Goal: Task Accomplishment & Management: Manage account settings

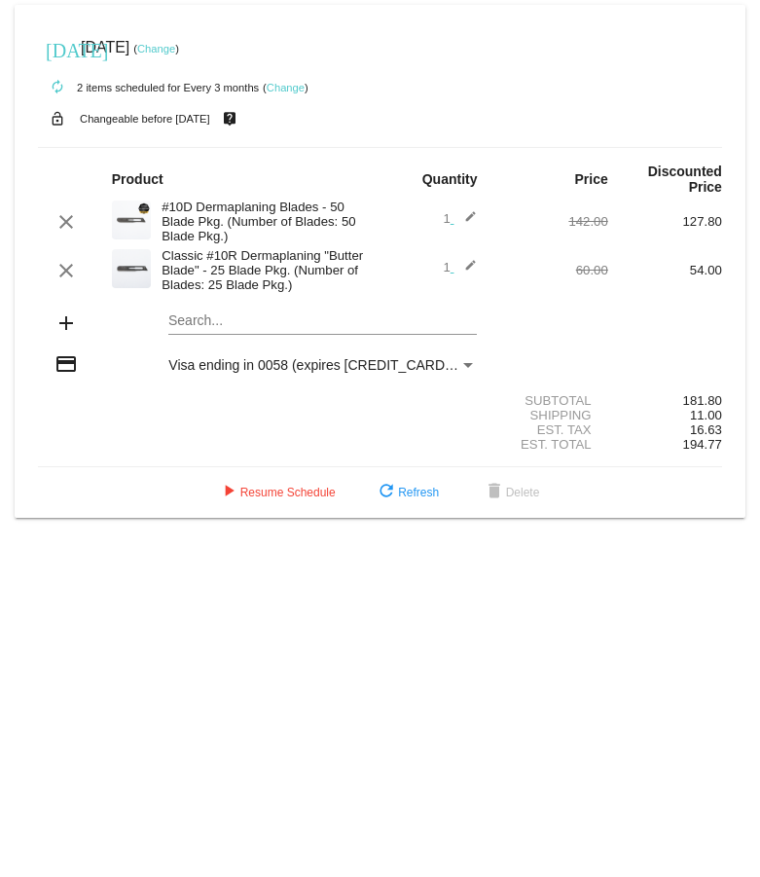
click at [181, 321] on mat-card "[DATE] [DATE] ( Change ) autorenew 2 items scheduled for Every 3 months ( Chang…" at bounding box center [380, 261] width 731 height 513
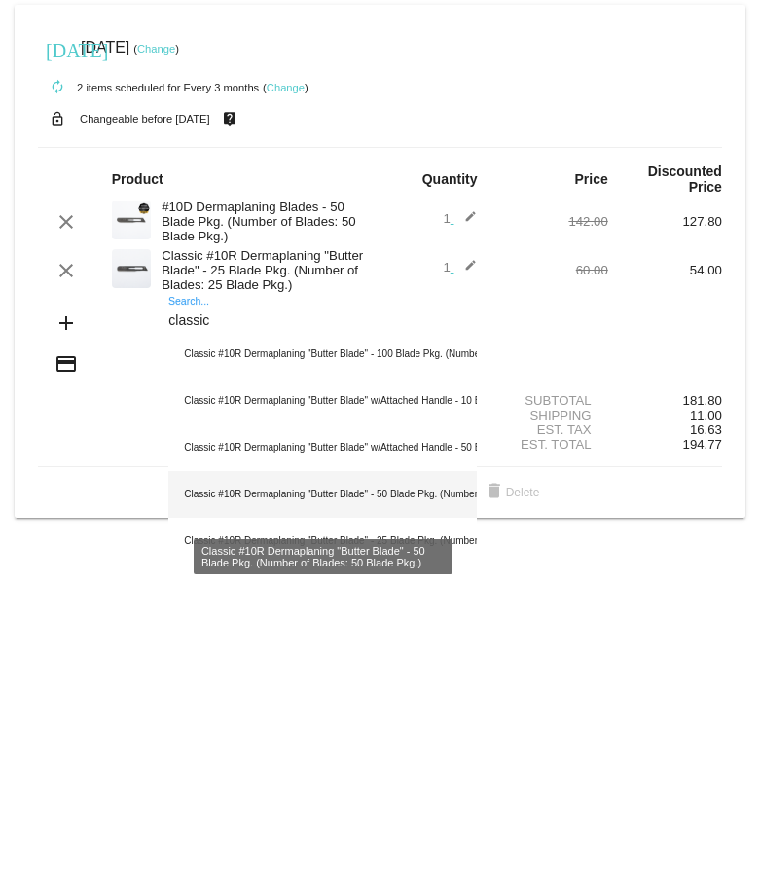
type input "classic"
click at [258, 499] on div "Classic #10R Dermaplaning "Butter Blade" - 50 Blade Pkg. (Number of Blades: 50 …" at bounding box center [322, 494] width 309 height 47
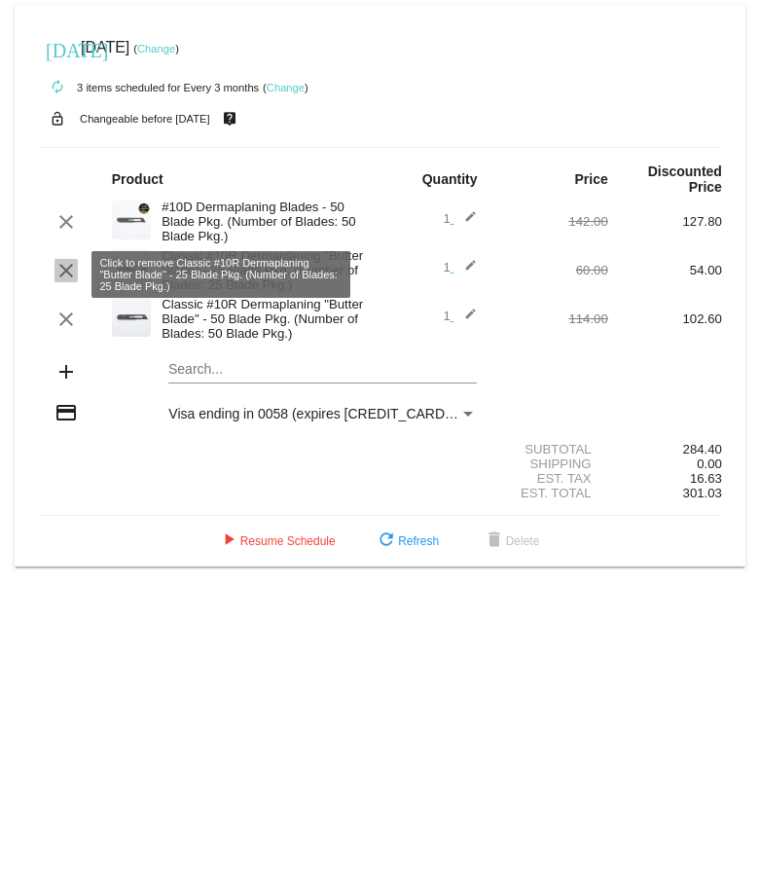
click at [58, 273] on mat-icon "clear" at bounding box center [66, 270] width 23 height 23
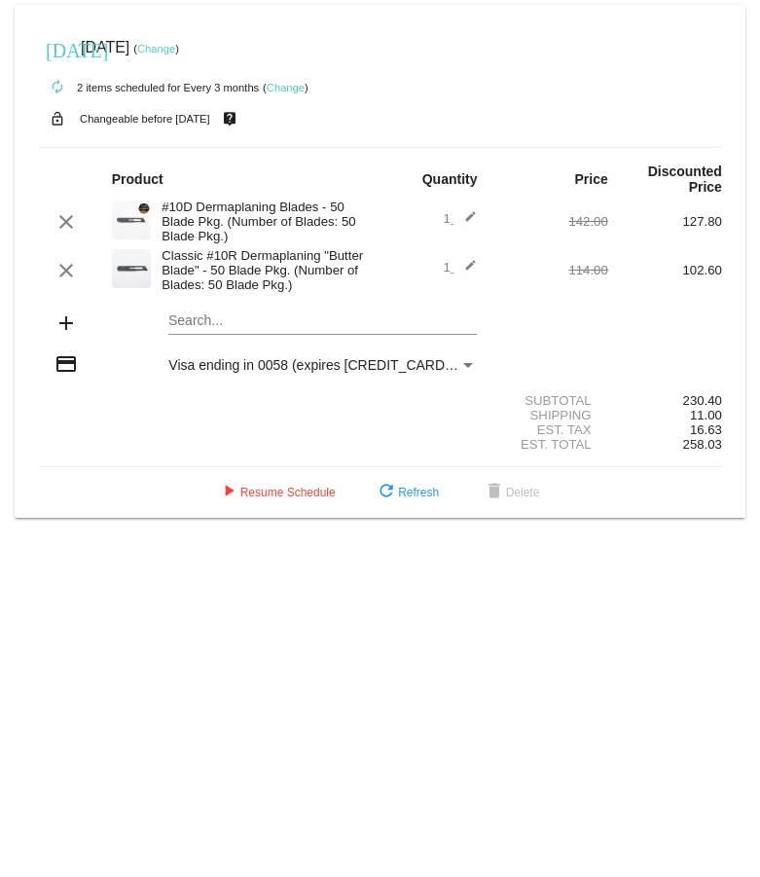
click at [286, 87] on link "Change" at bounding box center [286, 88] width 38 height 12
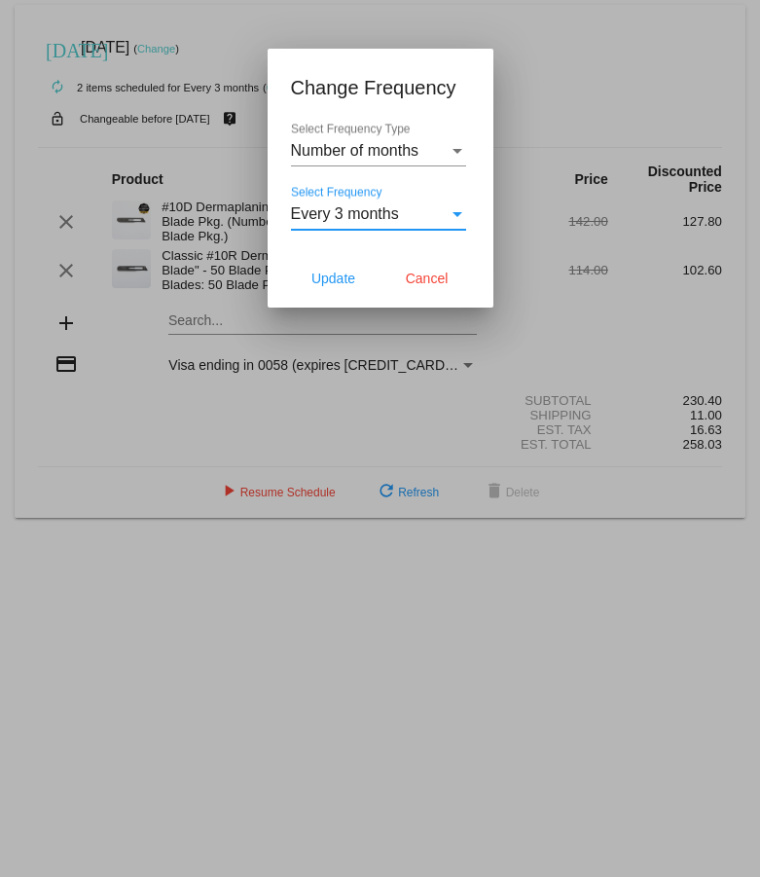
click at [326, 210] on span "Every 3 months" at bounding box center [345, 213] width 108 height 17
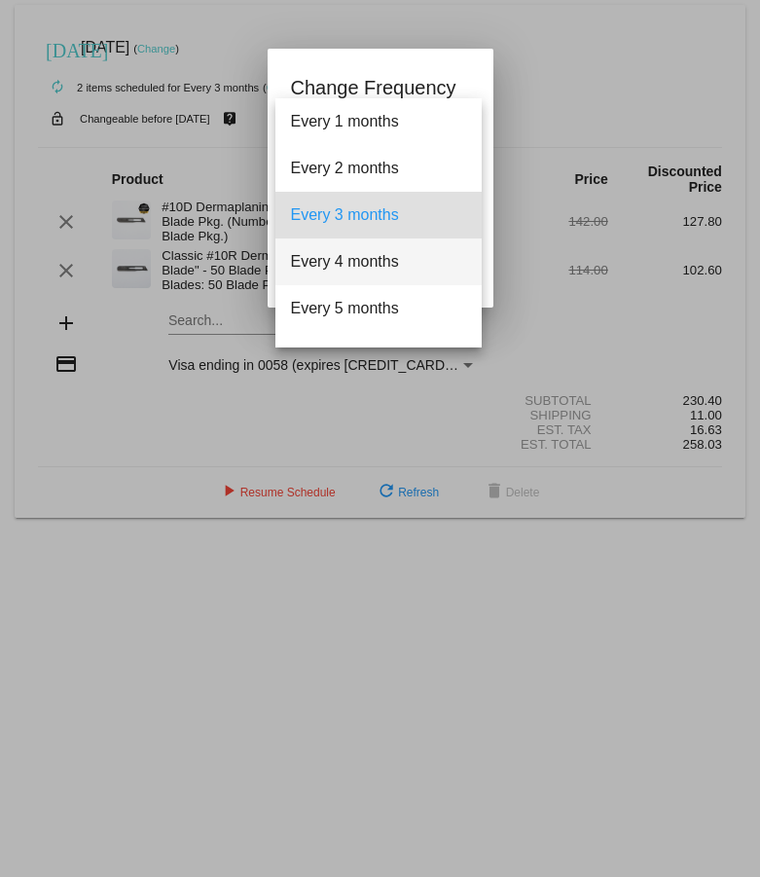
click at [325, 258] on span "Every 4 months" at bounding box center [378, 261] width 175 height 47
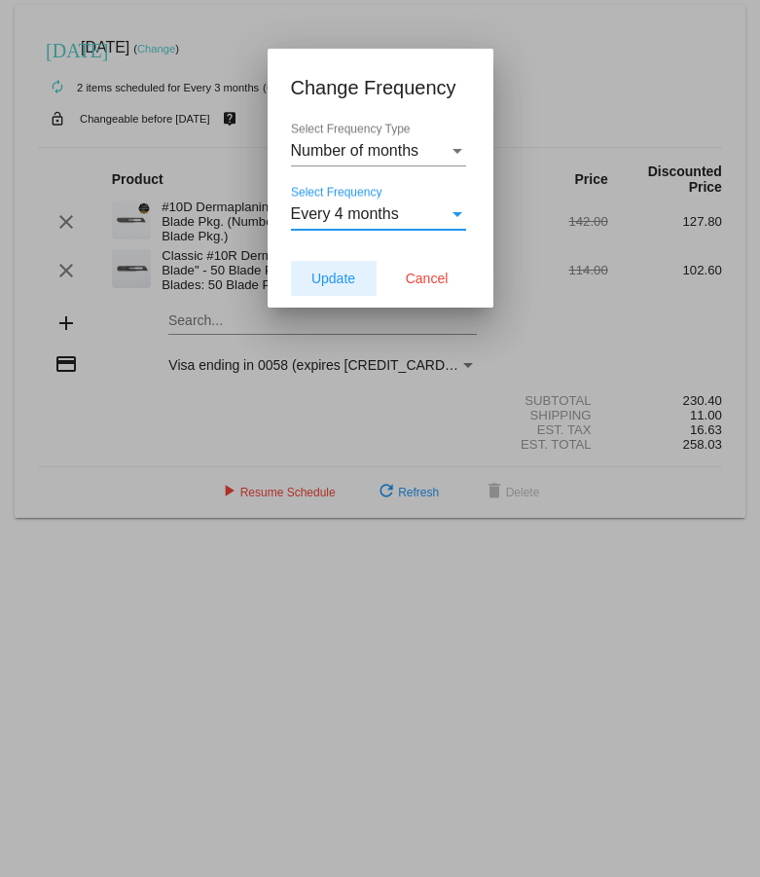
click at [339, 279] on span "Update" at bounding box center [333, 279] width 44 height 16
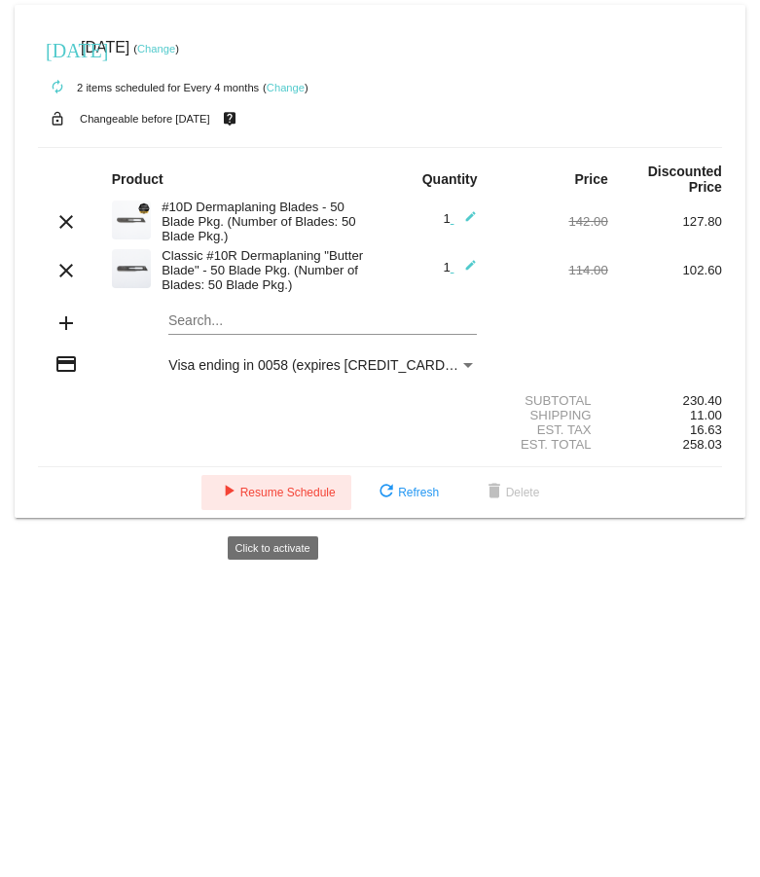
click at [308, 499] on span "play_arrow Resume Schedule" at bounding box center [276, 493] width 119 height 14
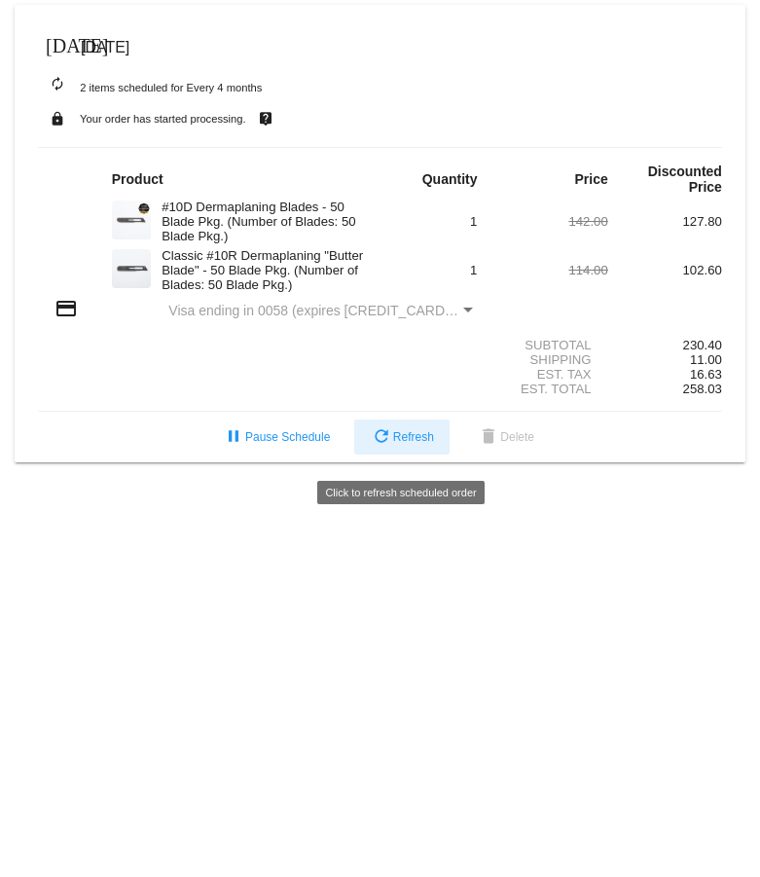
click at [398, 444] on span "refresh Refresh" at bounding box center [402, 437] width 64 height 14
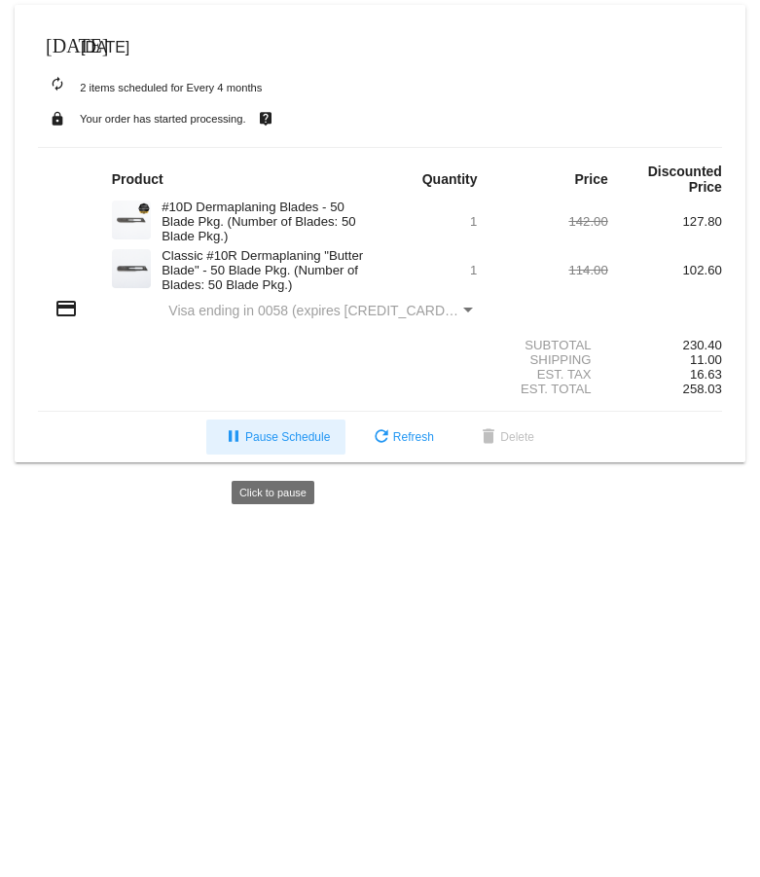
click at [252, 444] on span "pause Pause Schedule" at bounding box center [276, 437] width 108 height 14
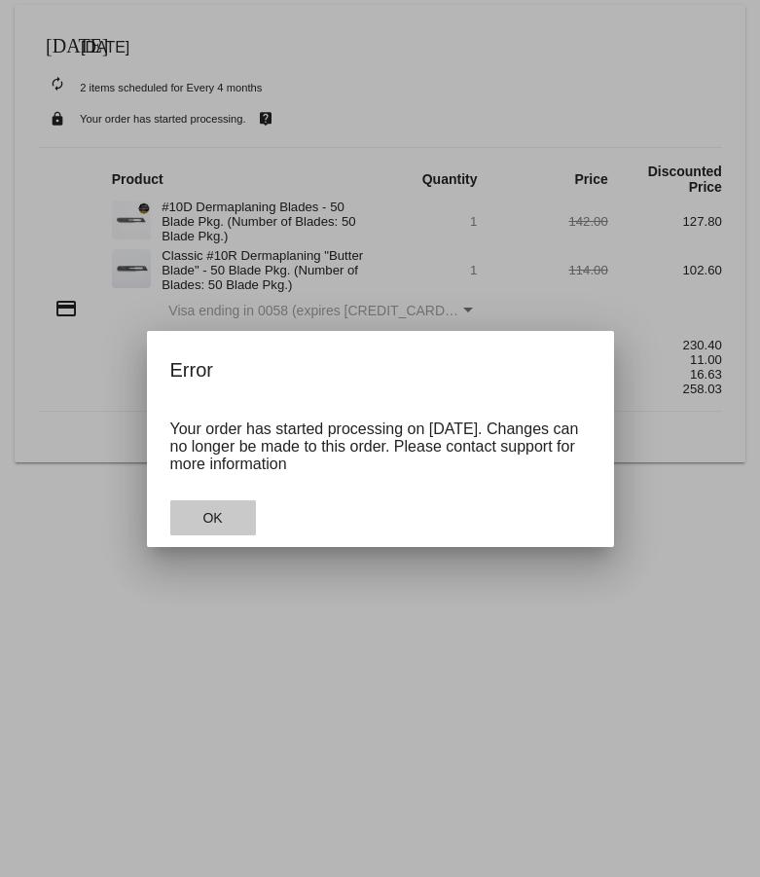
click at [226, 516] on button "OK" at bounding box center [213, 517] width 86 height 35
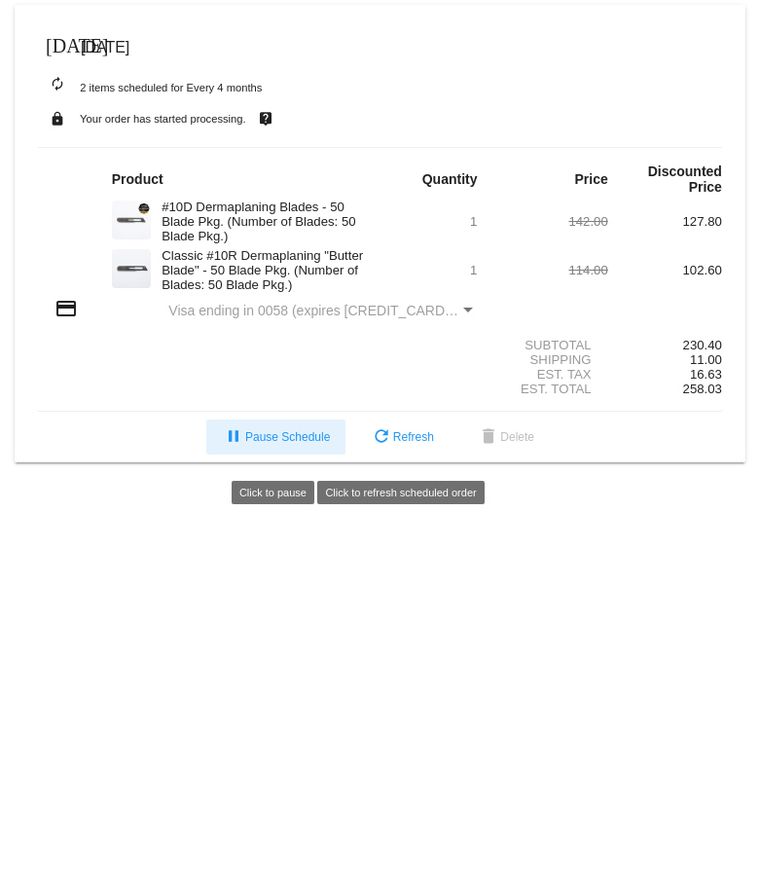
click at [389, 438] on button "refresh Refresh" at bounding box center [401, 436] width 95 height 35
